Goal: Task Accomplishment & Management: Manage account settings

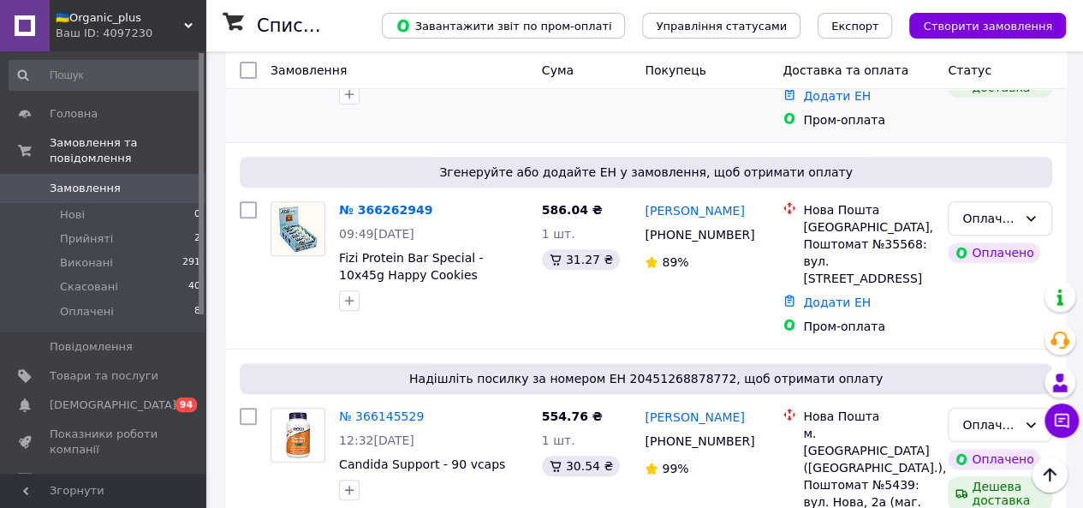
scroll to position [275, 0]
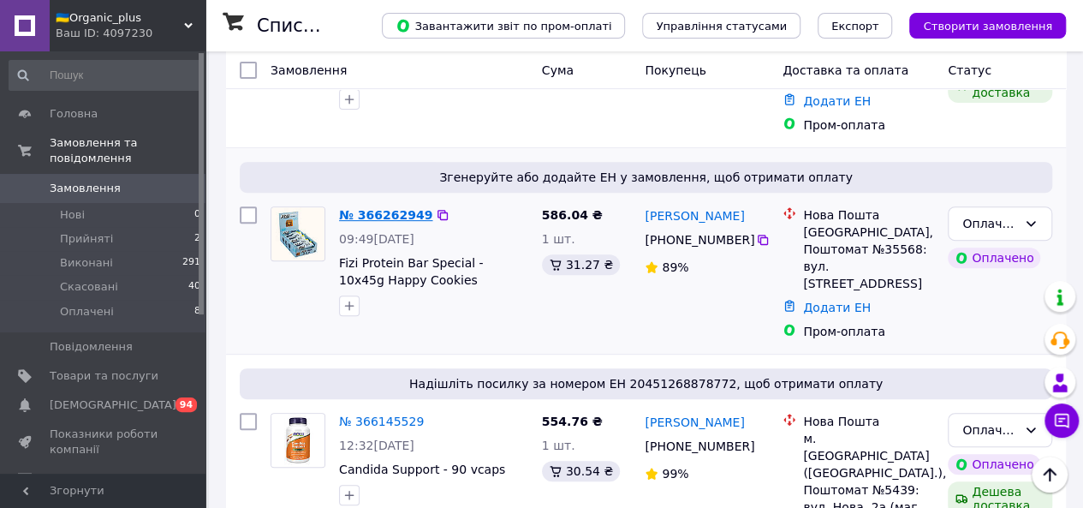
click at [358, 208] on link "№ 366262949" at bounding box center [385, 215] width 93 height 14
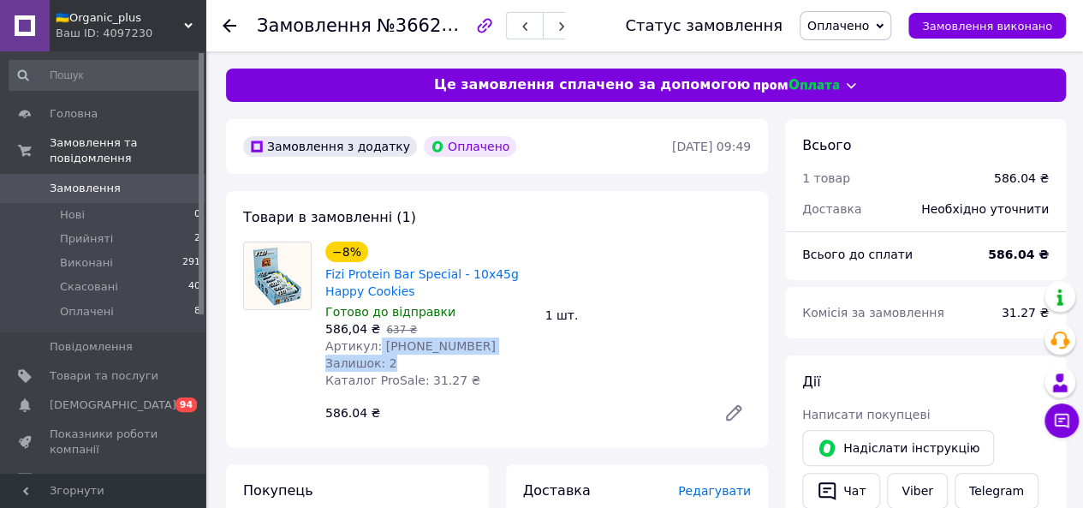
drag, startPoint x: 372, startPoint y: 353, endPoint x: 459, endPoint y: 355, distance: 87.4
click at [459, 355] on div "−8% Fizi Protein Bar Special - 10x45g Happy Cookies Готово до відправки 586,04 …" at bounding box center [428, 315] width 220 height 154
click at [376, 342] on span "Артикул: [PHONE_NUMBER]" at bounding box center [410, 346] width 170 height 14
drag, startPoint x: 376, startPoint y: 342, endPoint x: 455, endPoint y: 343, distance: 79.6
click at [455, 343] on div "Артикул: [PHONE_NUMBER]" at bounding box center [428, 345] width 206 height 17
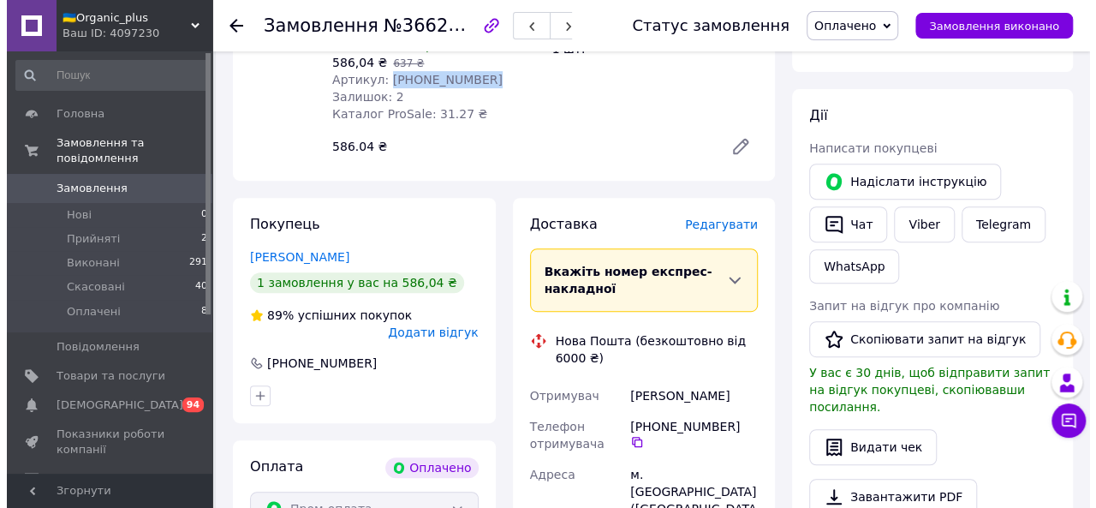
scroll to position [265, 0]
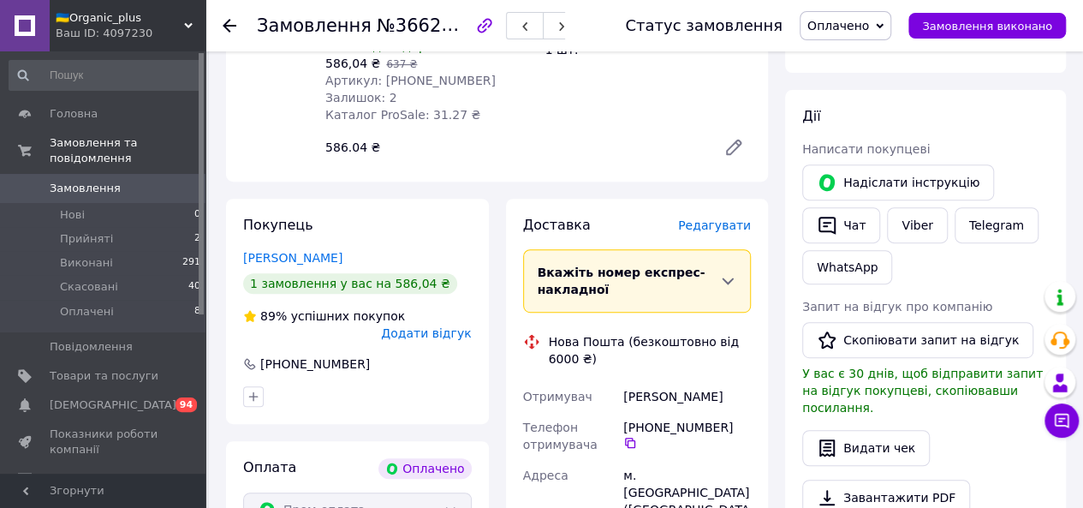
click at [716, 223] on span "Редагувати" at bounding box center [714, 225] width 73 height 14
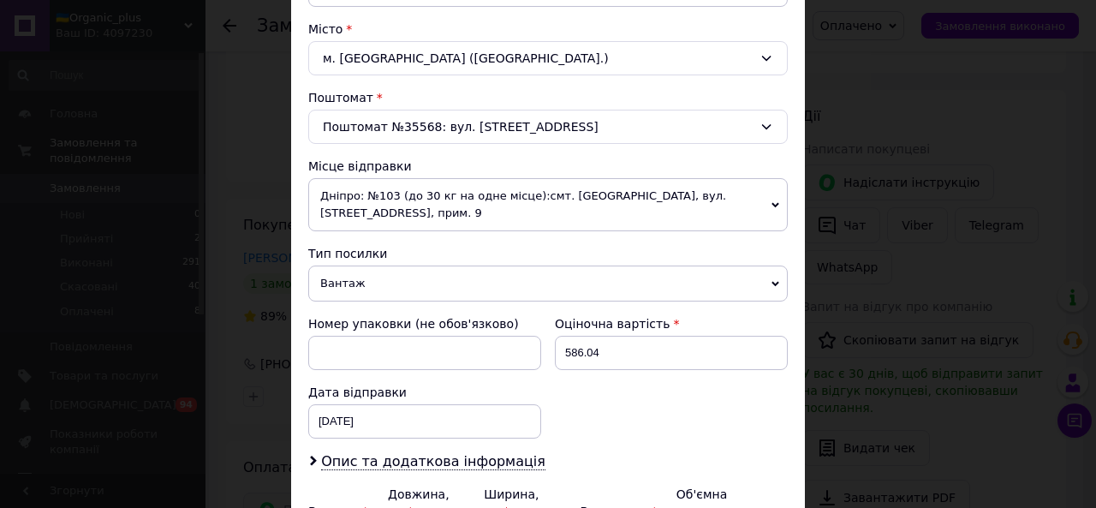
scroll to position [451, 0]
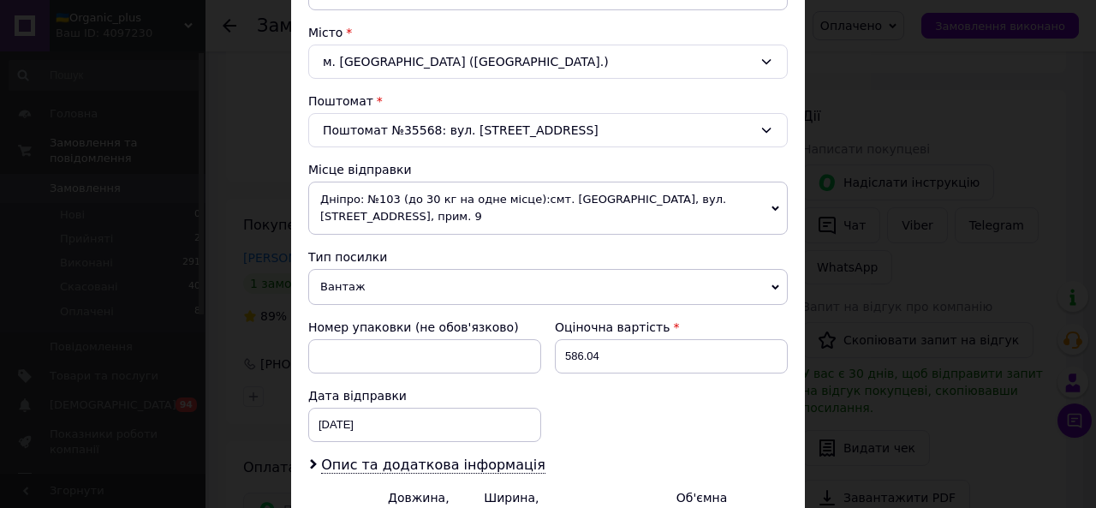
click at [351, 201] on span "Дніпро: №103 (до 30 кг на одне місце):смт. [GEOGRAPHIC_DATA], вул. [STREET_ADDR…" at bounding box center [547, 207] width 479 height 53
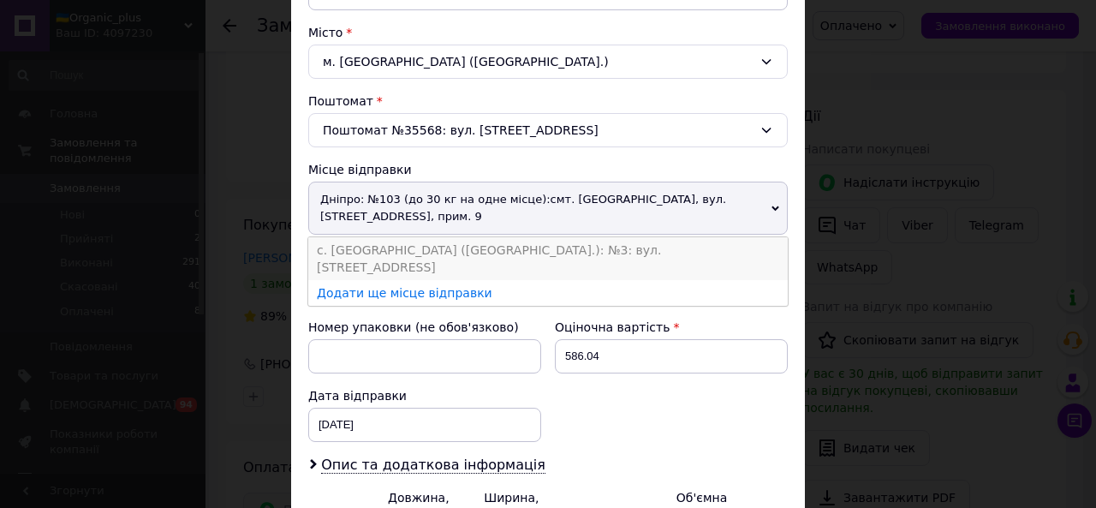
click at [358, 249] on li "с. [GEOGRAPHIC_DATA] ([GEOGRAPHIC_DATA].): №3: вул. [STREET_ADDRESS]" at bounding box center [547, 258] width 479 height 43
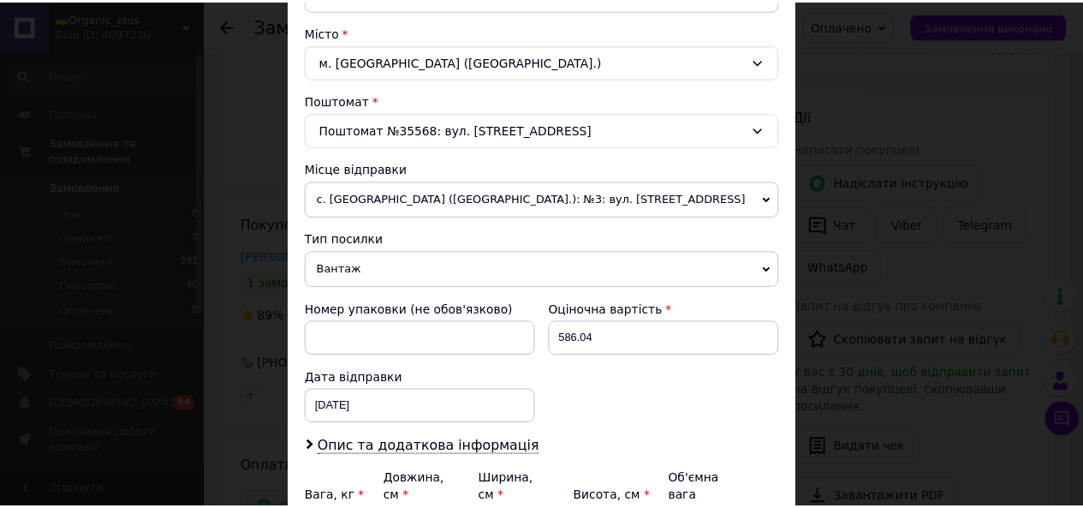
scroll to position [622, 0]
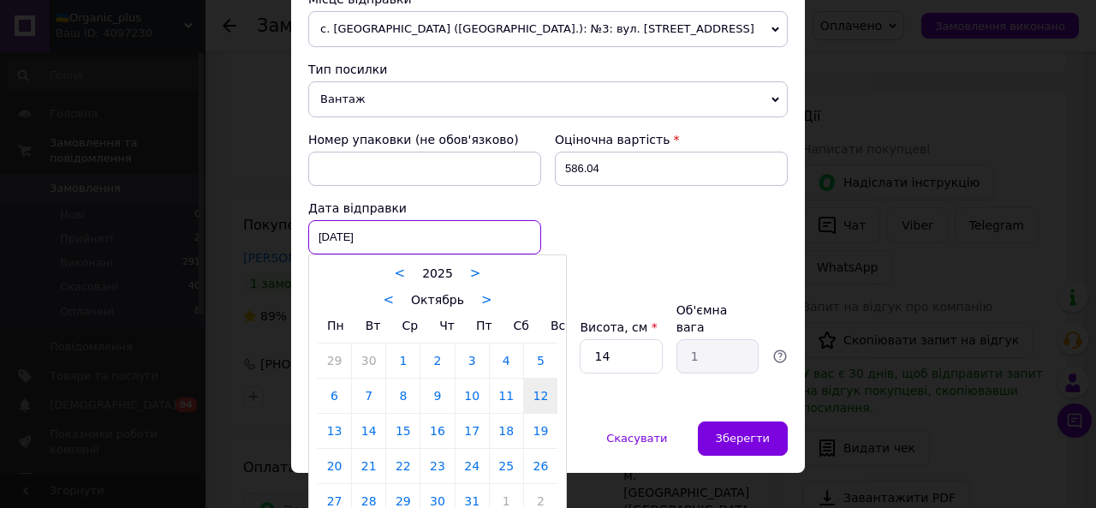
click at [425, 220] on div "[DATE] < 2025 > < Октябрь > Пн Вт Ср Чт Пт Сб Вс 29 30 1 2 3 4 5 6 7 8 9 10 11 …" at bounding box center [424, 237] width 233 height 34
click at [328, 425] on link "13" at bounding box center [334, 430] width 33 height 34
type input "[DATE]"
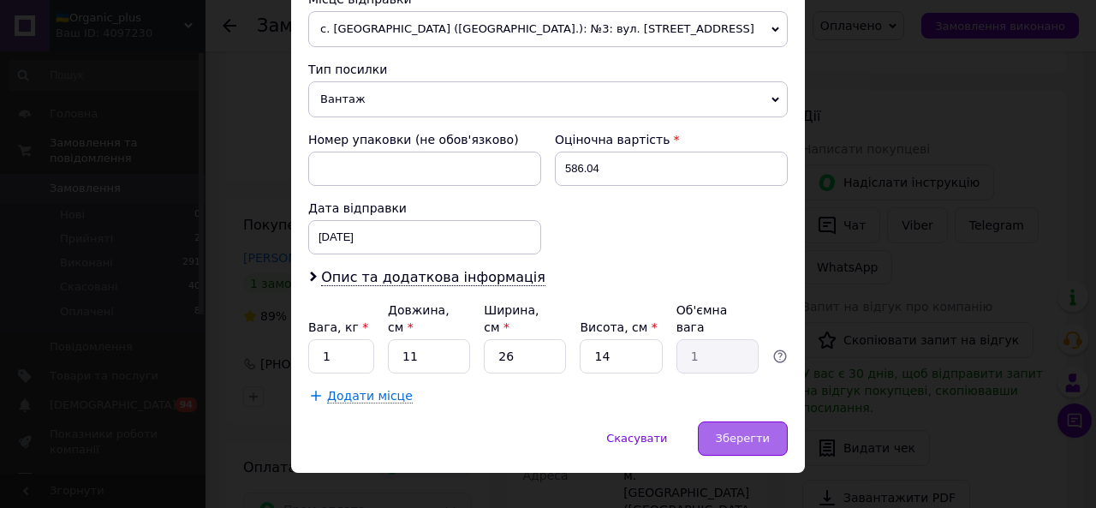
click at [746, 431] on span "Зберегти" at bounding box center [743, 437] width 54 height 13
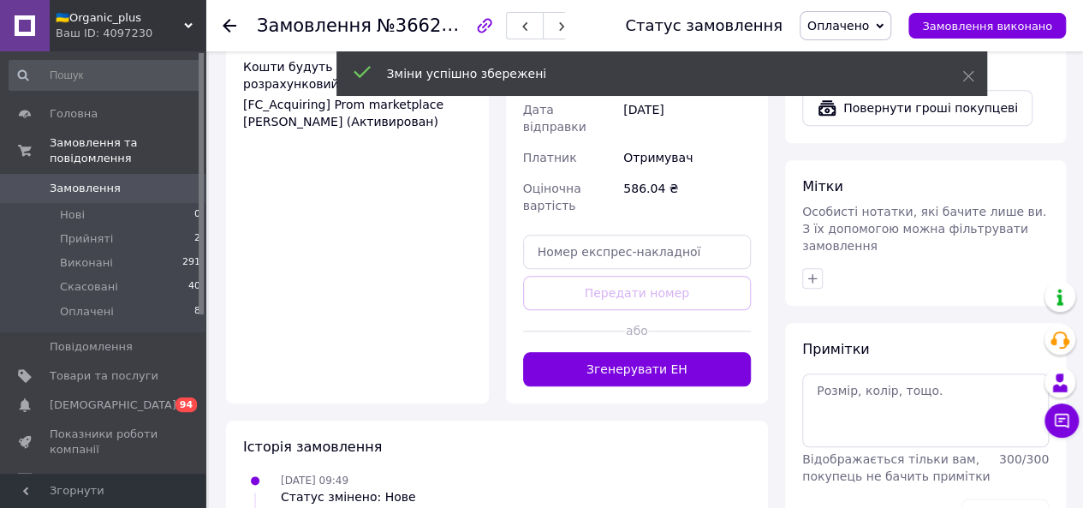
scroll to position [748, 0]
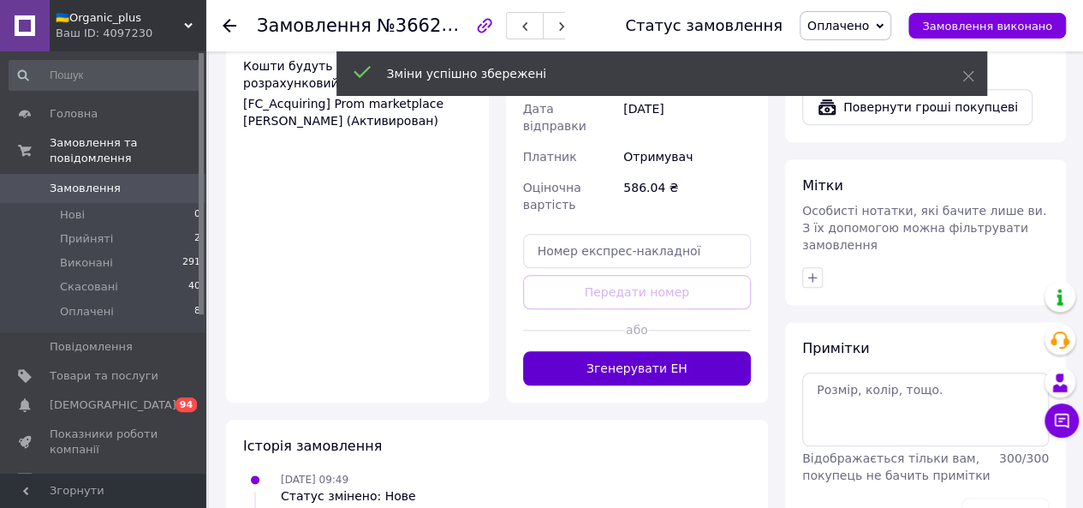
click at [611, 351] on button "Згенерувати ЕН" at bounding box center [637, 368] width 229 height 34
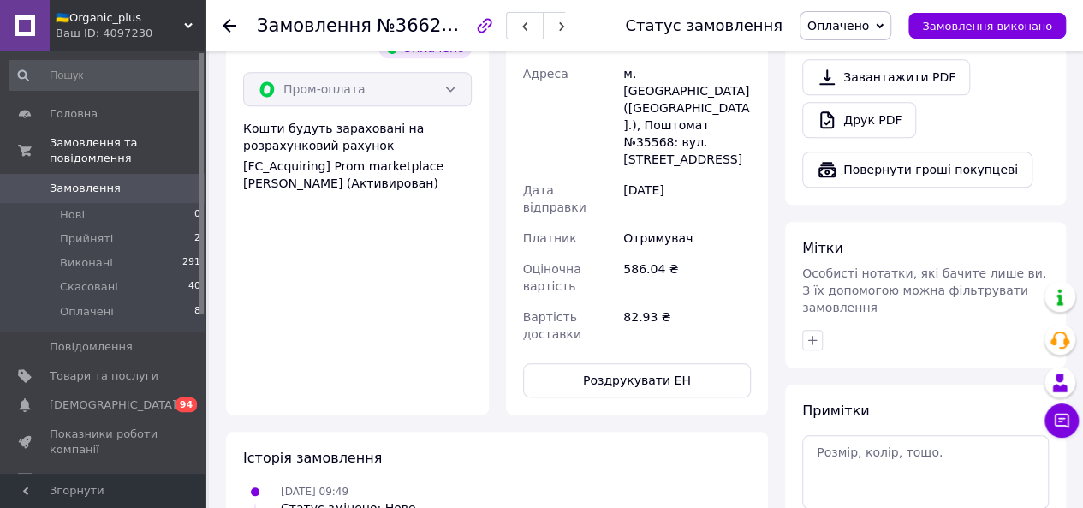
scroll to position [689, 0]
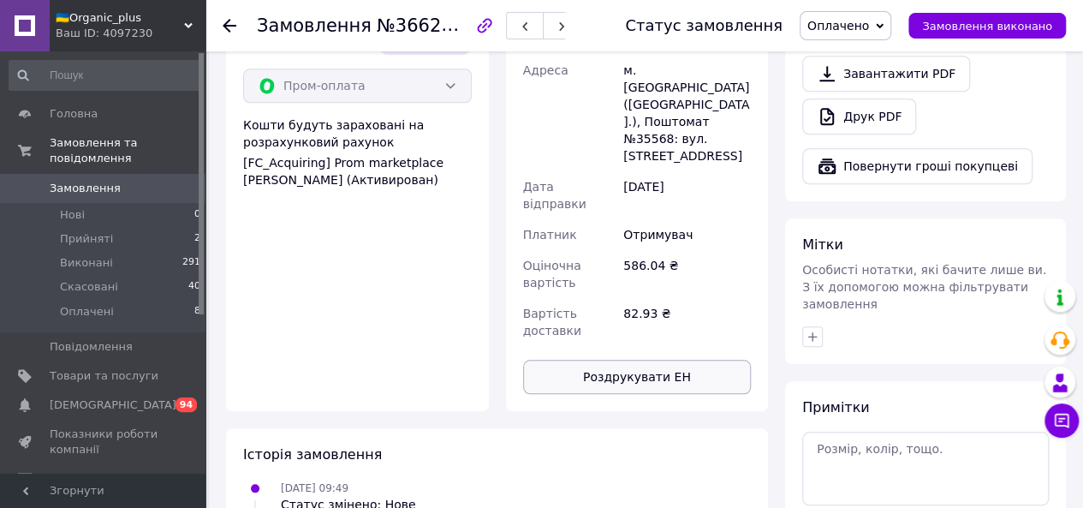
click at [626, 360] on button "Роздрукувати ЕН" at bounding box center [637, 377] width 229 height 34
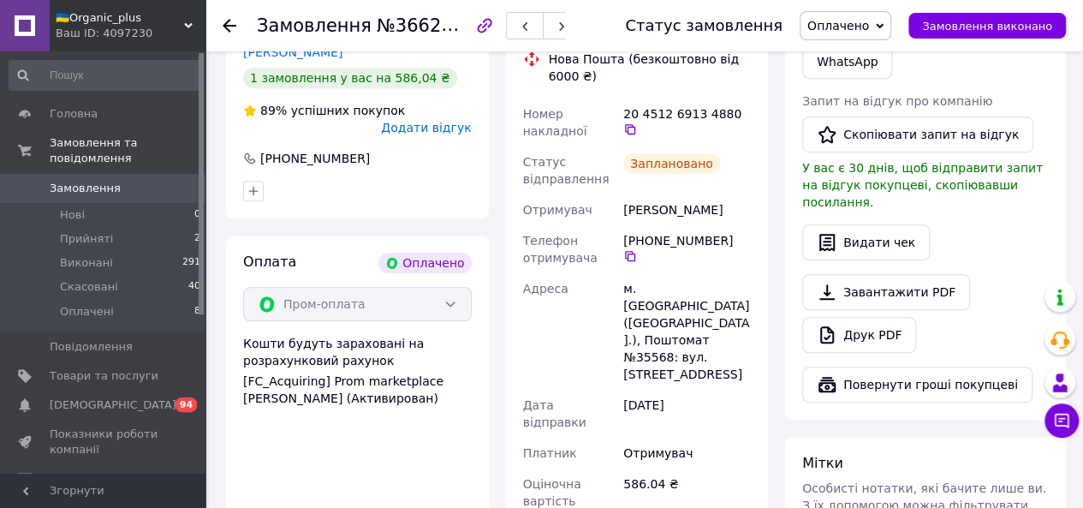
scroll to position [472, 0]
click at [635, 123] on icon at bounding box center [630, 128] width 10 height 10
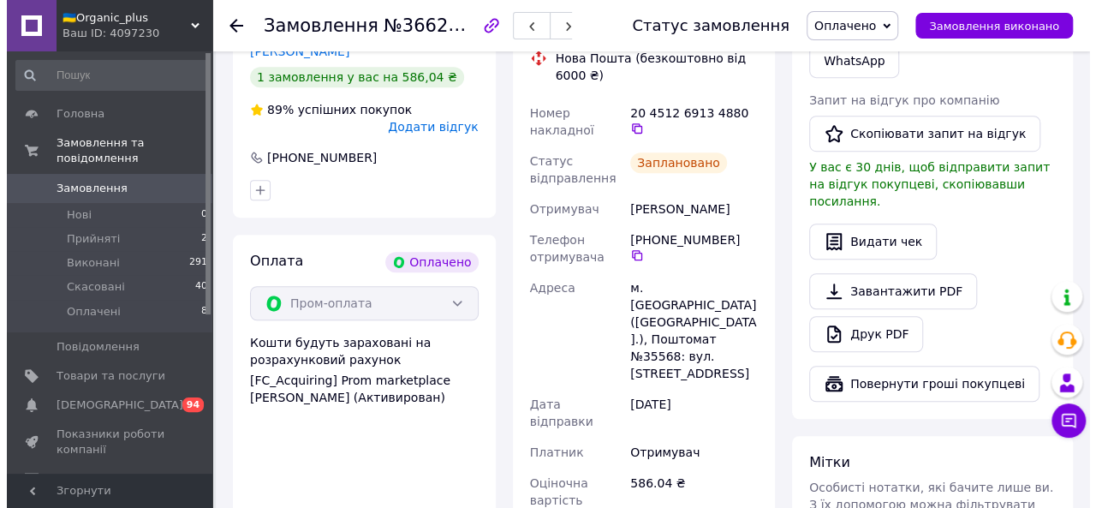
scroll to position [0, 0]
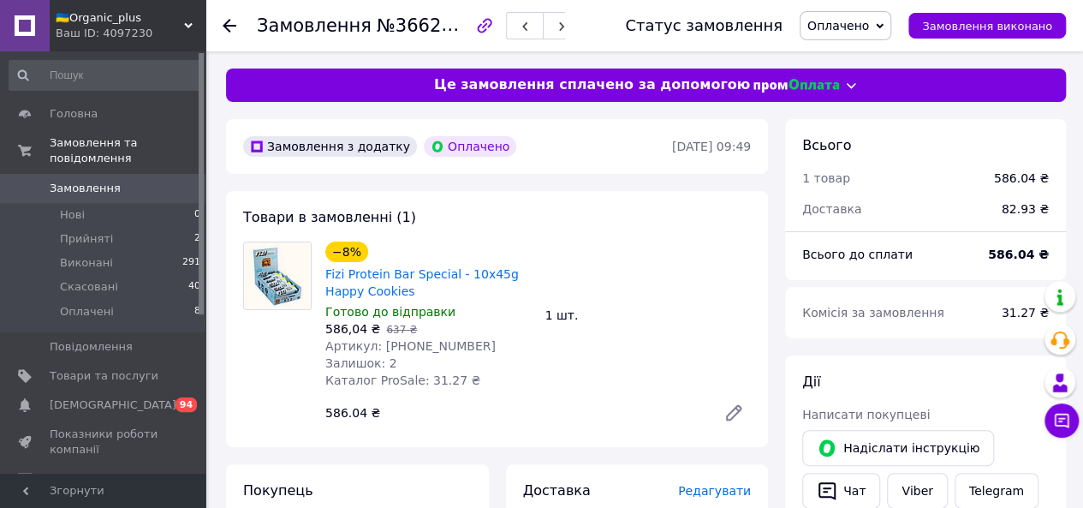
click at [229, 28] on icon at bounding box center [230, 26] width 14 height 14
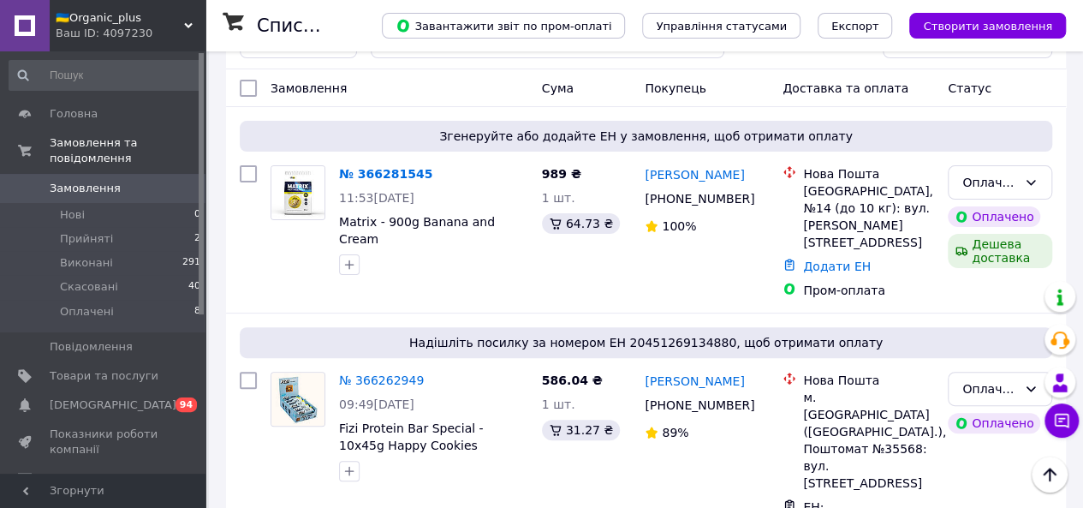
scroll to position [101, 0]
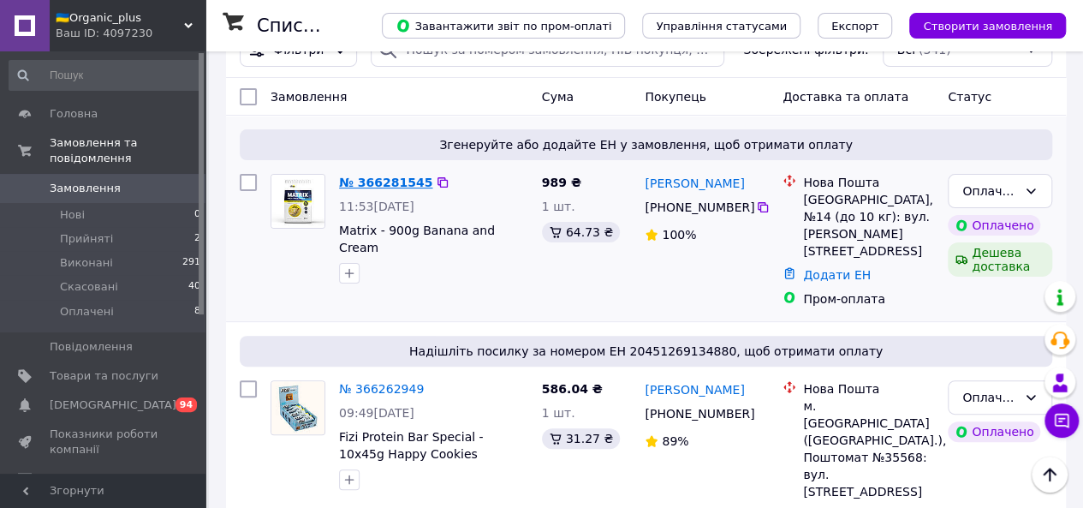
click at [373, 181] on link "№ 366281545" at bounding box center [385, 182] width 93 height 14
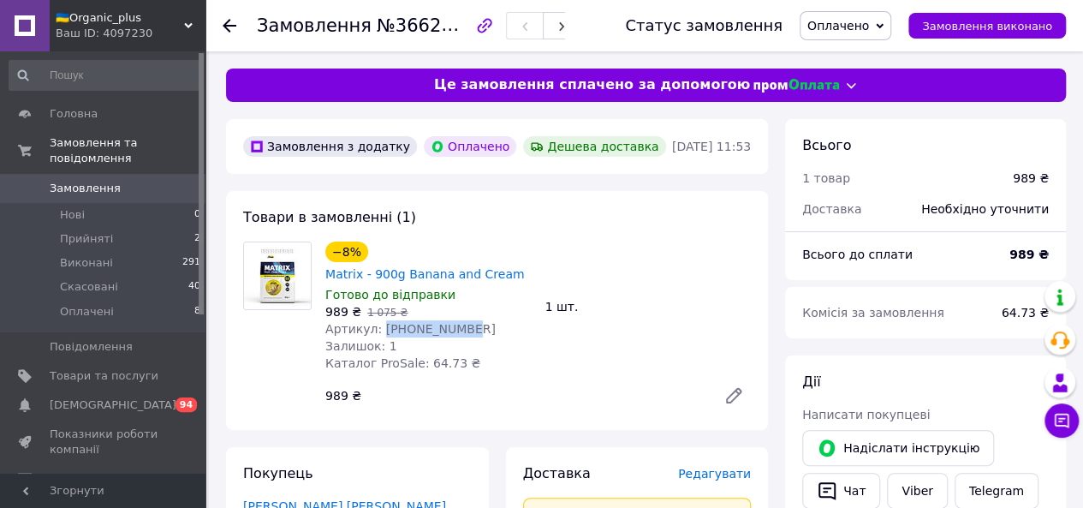
drag, startPoint x: 377, startPoint y: 331, endPoint x: 449, endPoint y: 336, distance: 72.9
click at [449, 336] on span "Артикул: [PHONE_NUMBER]" at bounding box center [410, 329] width 170 height 14
copy span "[PHONE_NUMBER]"
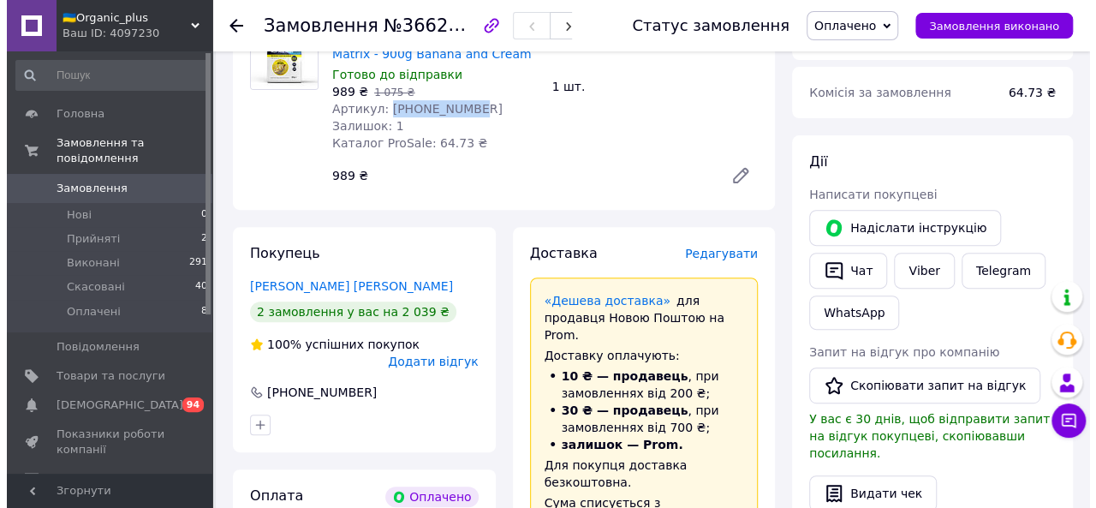
scroll to position [221, 0]
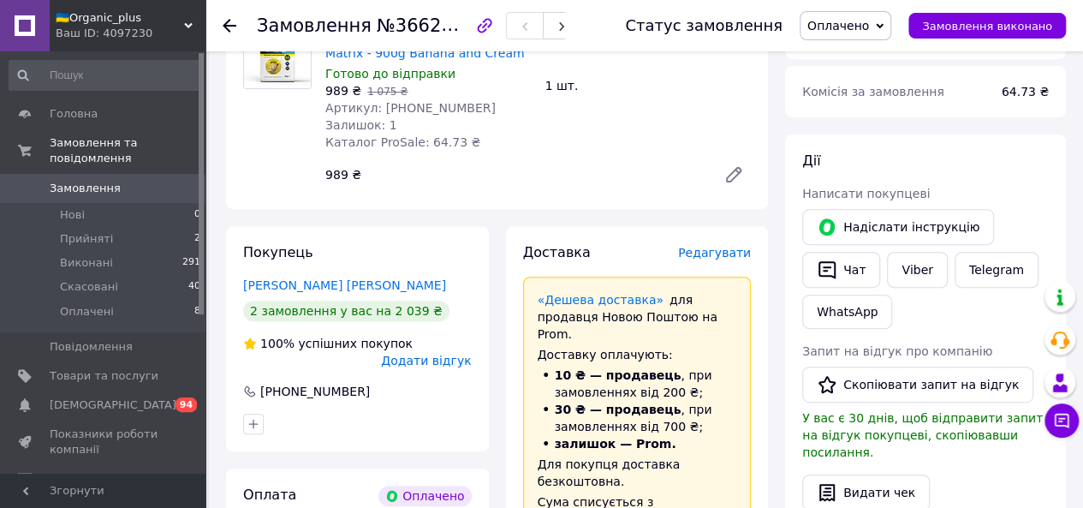
click at [723, 247] on span "Редагувати" at bounding box center [714, 253] width 73 height 14
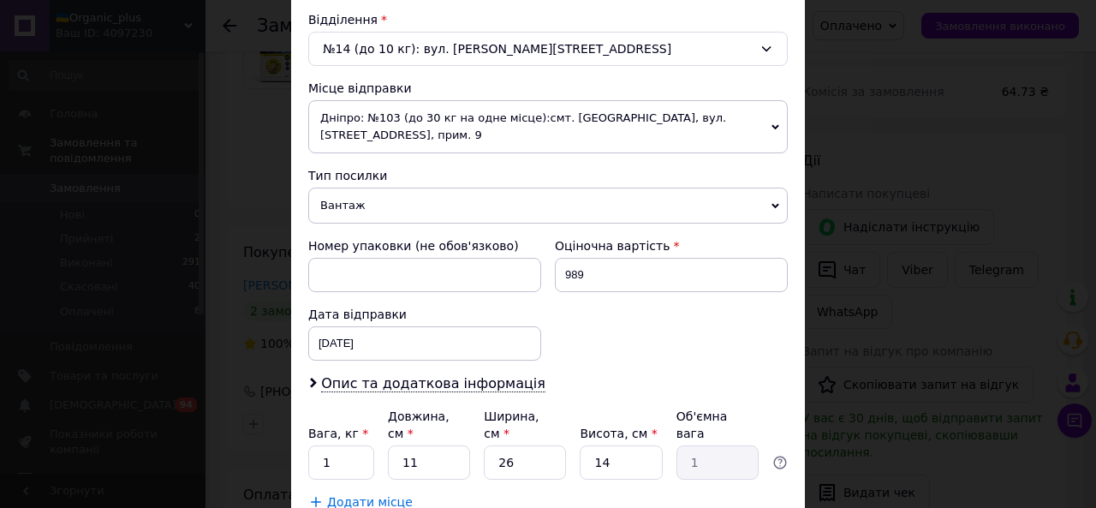
scroll to position [532, 0]
click at [370, 122] on span "Дніпро: №103 (до 30 кг на одне місце):смт. [GEOGRAPHIC_DATA], вул. [STREET_ADDR…" at bounding box center [547, 127] width 479 height 53
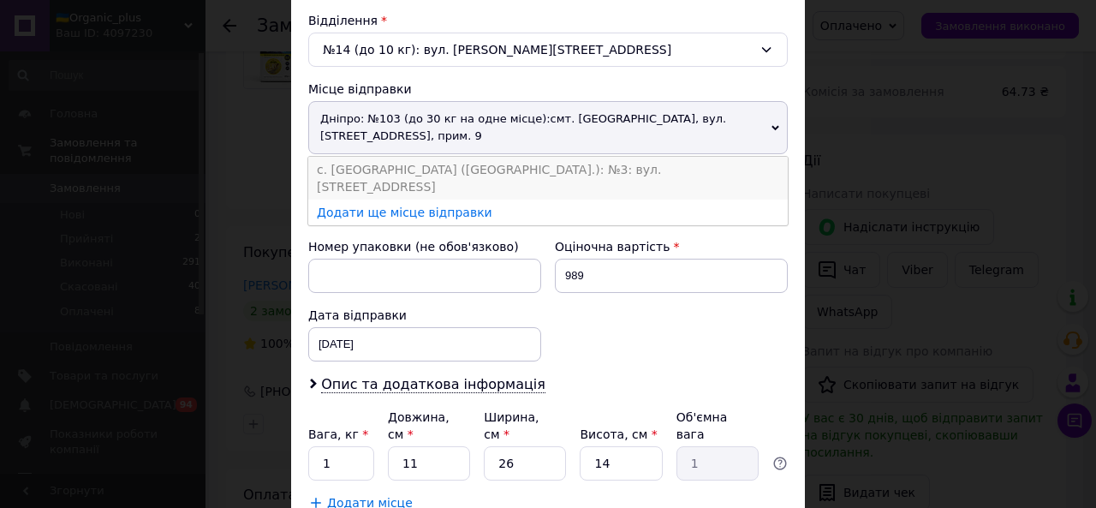
click at [364, 158] on li "с. [GEOGRAPHIC_DATA] ([GEOGRAPHIC_DATA].): №3: вул. [STREET_ADDRESS]" at bounding box center [547, 178] width 479 height 43
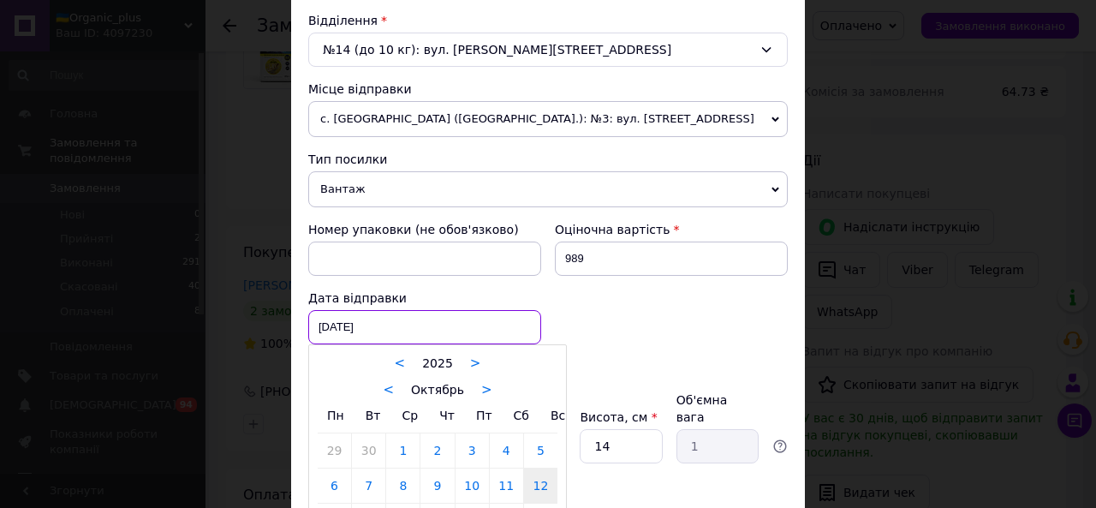
click at [350, 323] on div "[DATE] < 2025 > < Октябрь > Пн Вт Ср Чт Пт Сб Вс 29 30 1 2 3 4 5 6 7 8 9 10 11 …" at bounding box center [424, 327] width 233 height 34
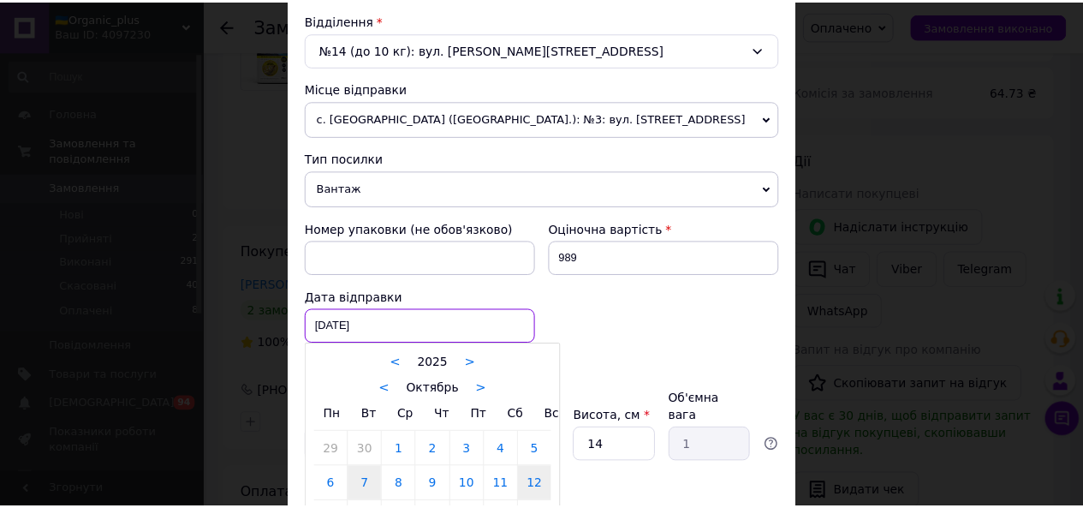
scroll to position [616, 0]
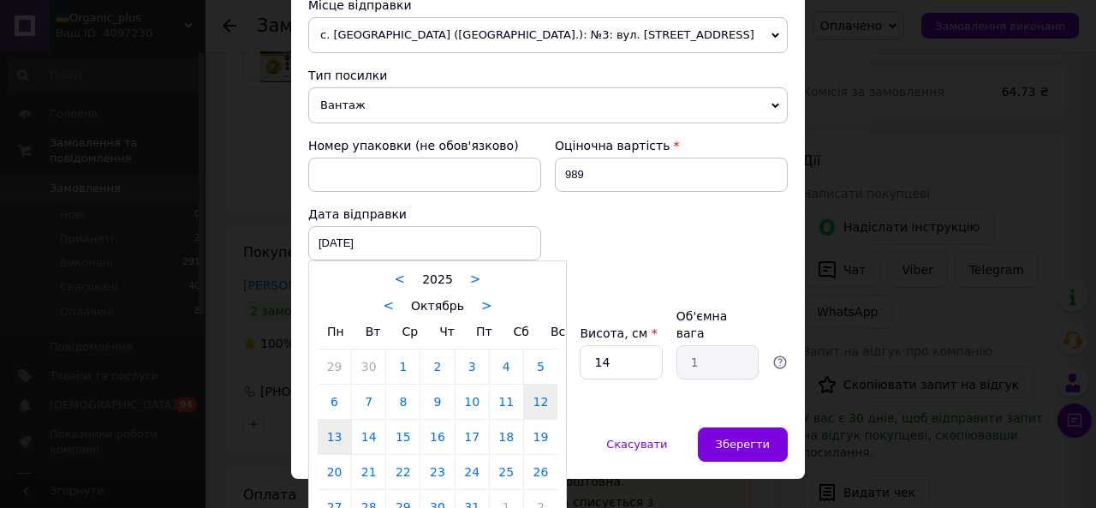
click at [329, 424] on link "13" at bounding box center [334, 436] width 33 height 34
type input "[DATE]"
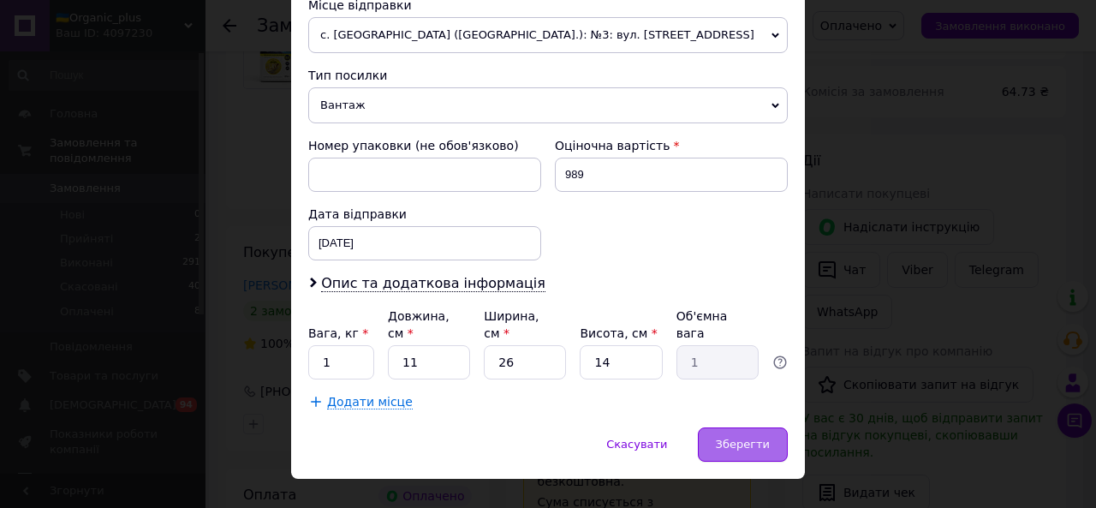
click at [716, 427] on div "Зберегти" at bounding box center [743, 444] width 90 height 34
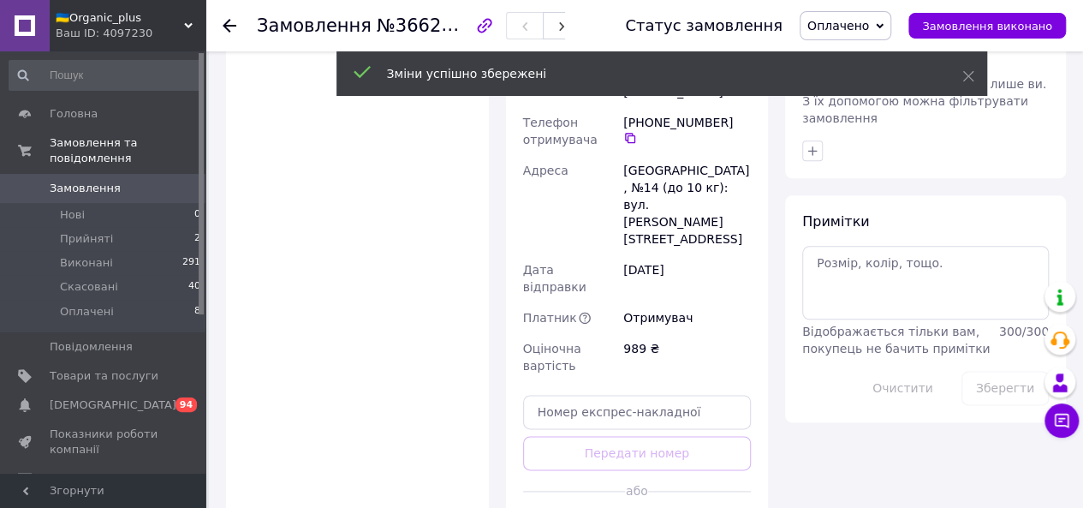
scroll to position [883, 0]
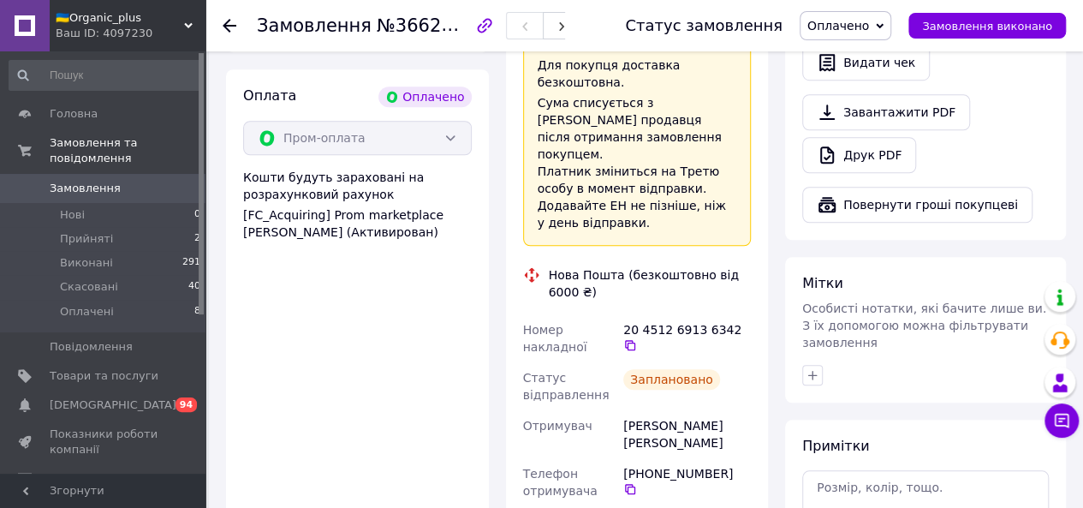
scroll to position [619, 0]
click at [635, 341] on icon at bounding box center [630, 346] width 10 height 10
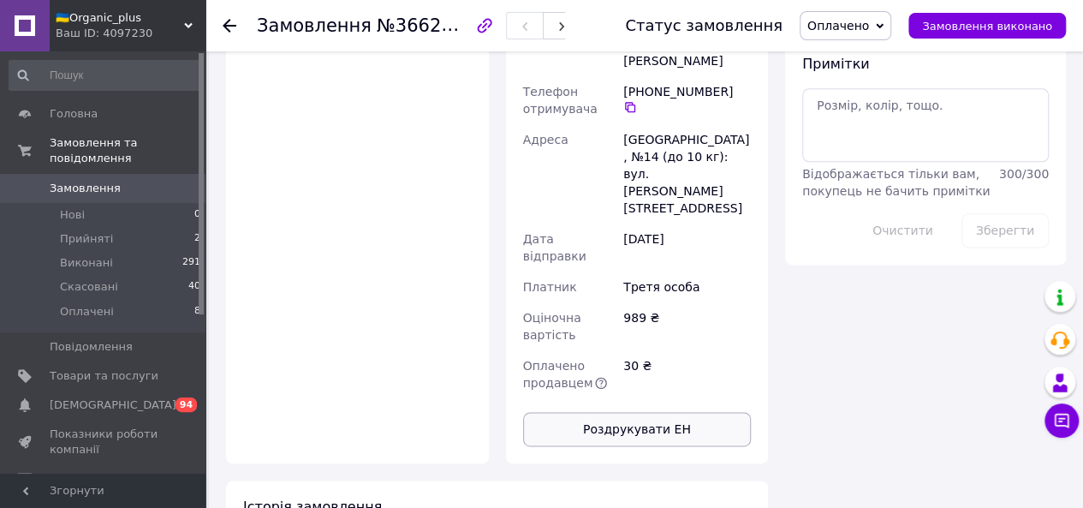
scroll to position [1003, 0]
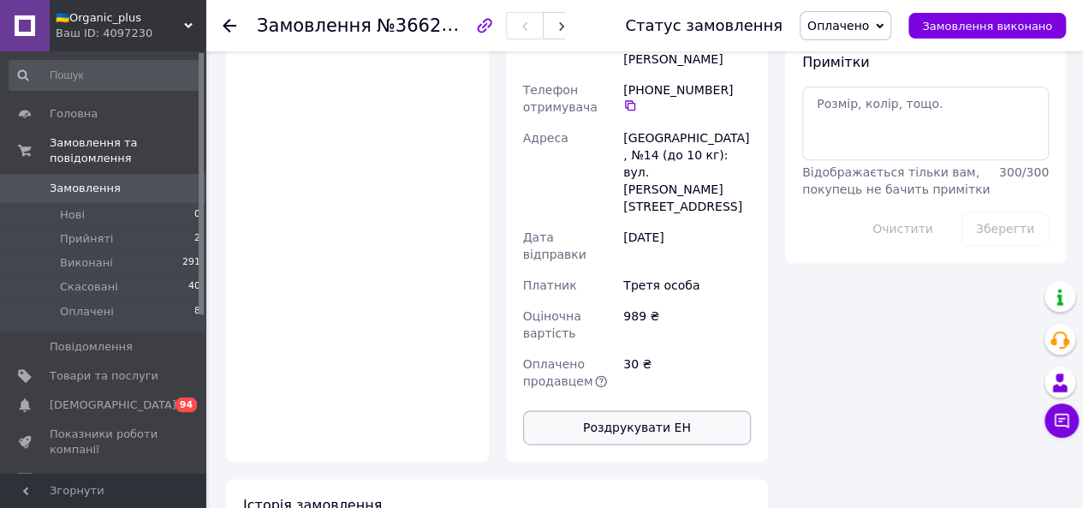
click at [606, 410] on button "Роздрукувати ЕН" at bounding box center [637, 427] width 229 height 34
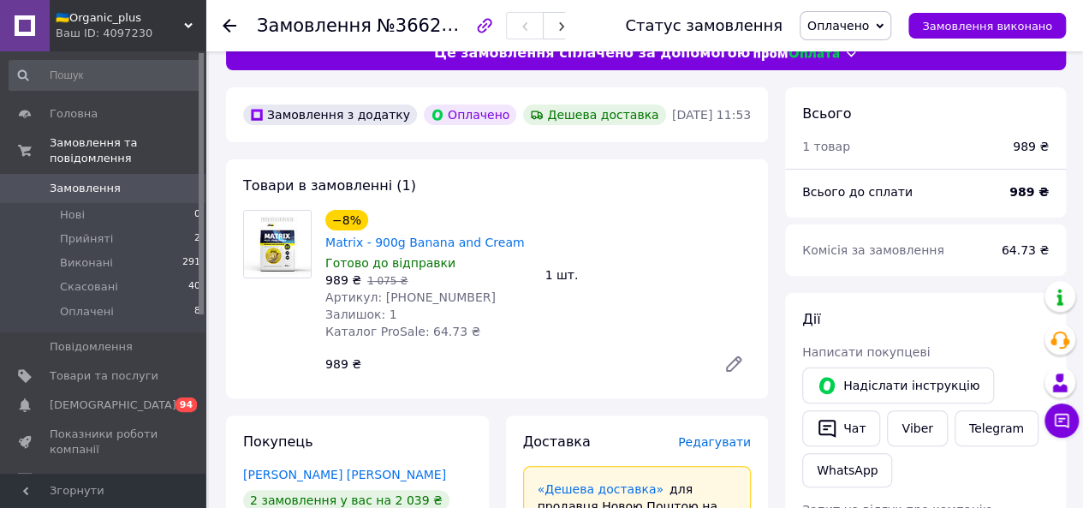
scroll to position [0, 0]
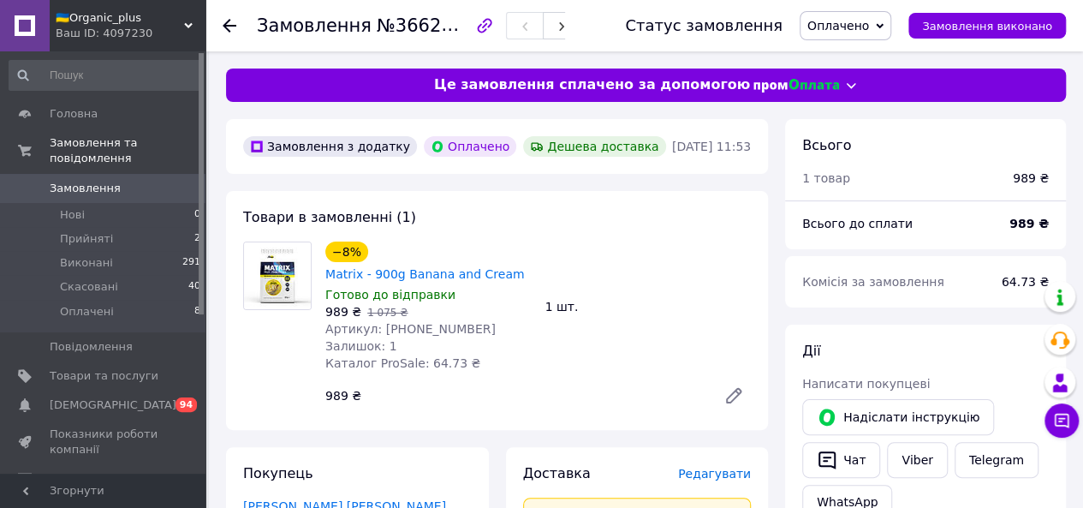
click at [226, 25] on use at bounding box center [230, 26] width 14 height 14
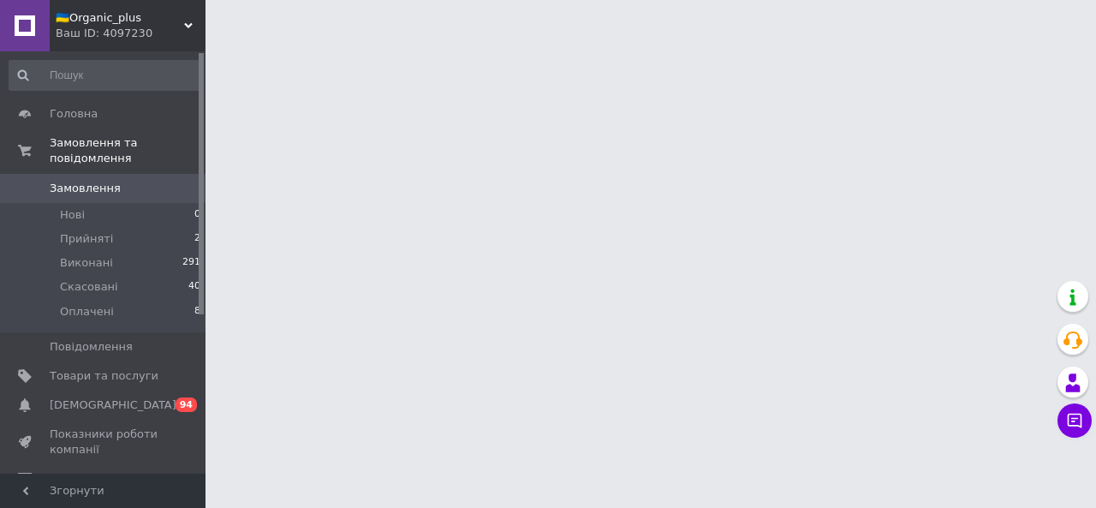
click at [384, 43] on html "🇺🇦Organic_plus Ваш ID: 4097230 Сайт 🇺🇦Organic_plus Кабінет покупця Перевірити с…" at bounding box center [548, 21] width 1096 height 43
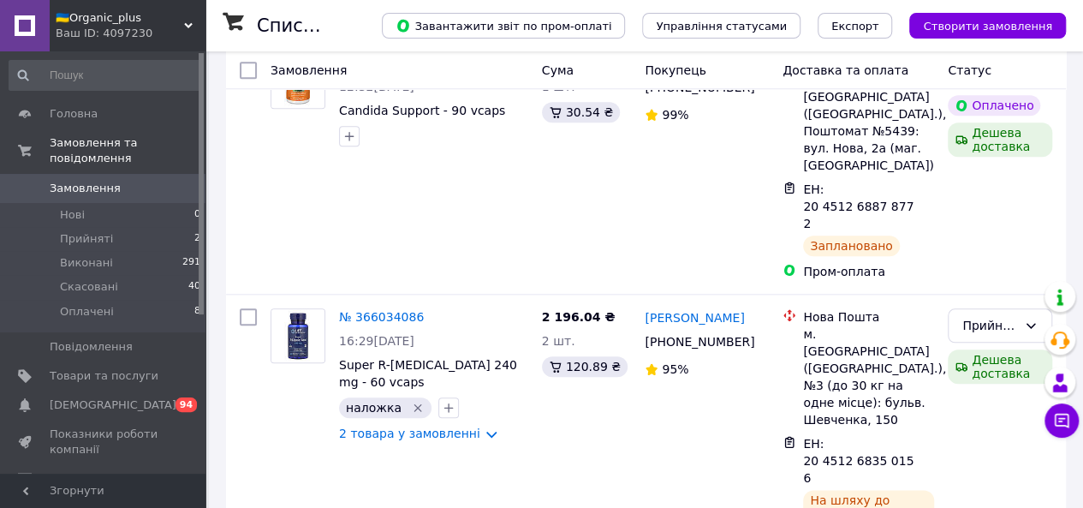
scroll to position [800, 0]
